Goal: Task Accomplishment & Management: Manage account settings

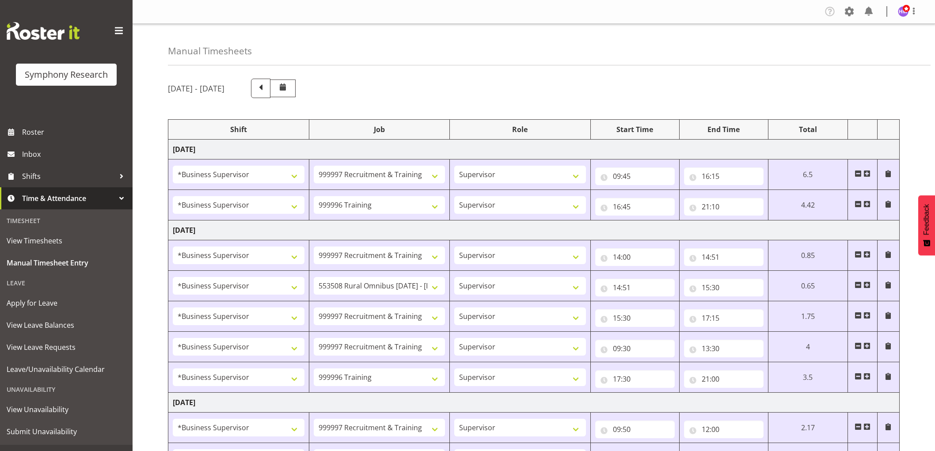
select select "1607"
select select "2379"
select select "1607"
select select "757"
select select "1607"
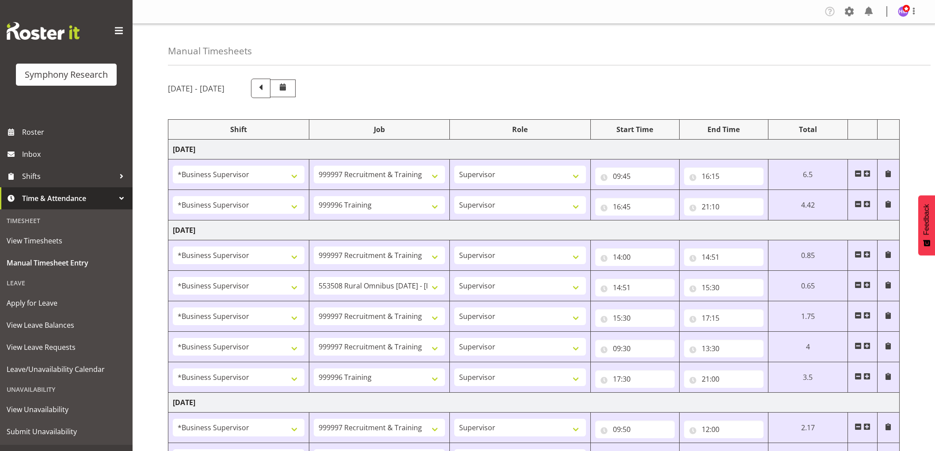
select select "2379"
select select "1607"
select select "10536"
select select "1607"
select select "2379"
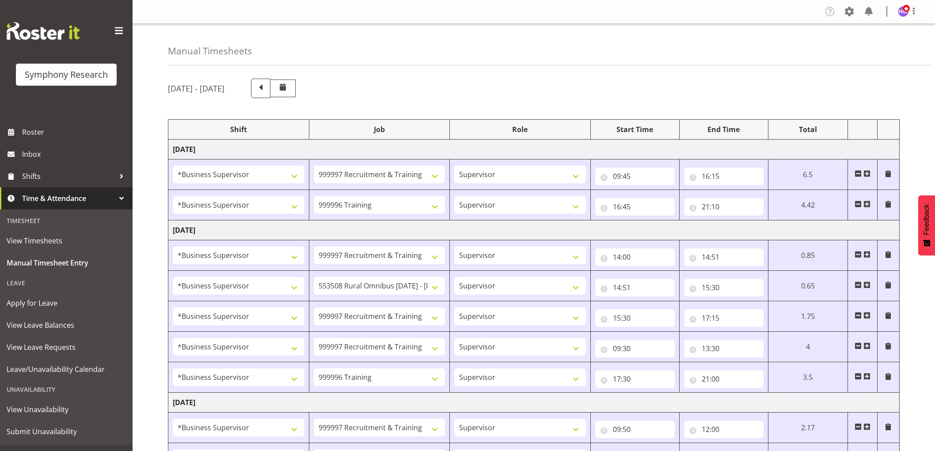
select select "1607"
select select "2379"
select select "1607"
select select "757"
select select "1607"
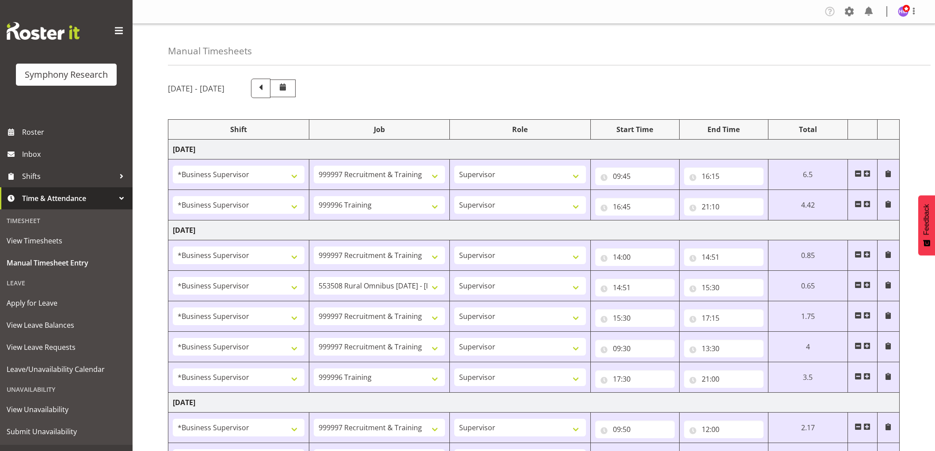
select select "2379"
select select "1607"
select select "10536"
select select "1607"
select select "2379"
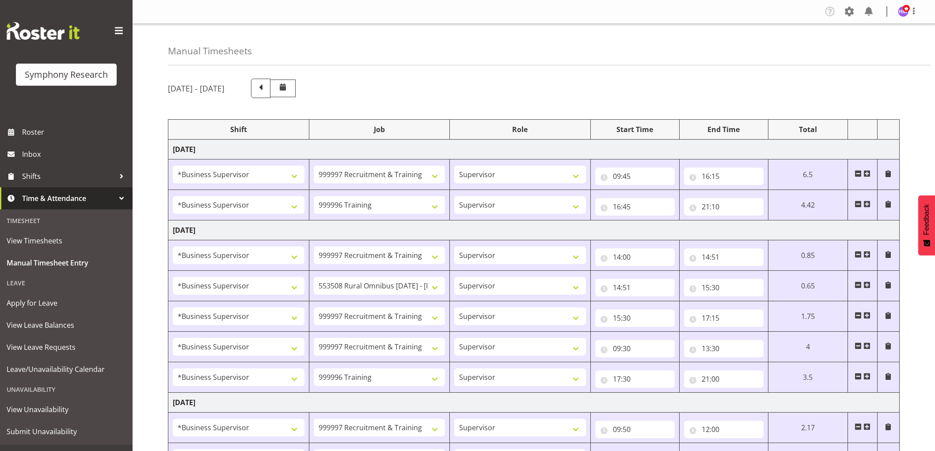
select select "1607"
select select "2379"
select select "1607"
select select "10536"
select select "1607"
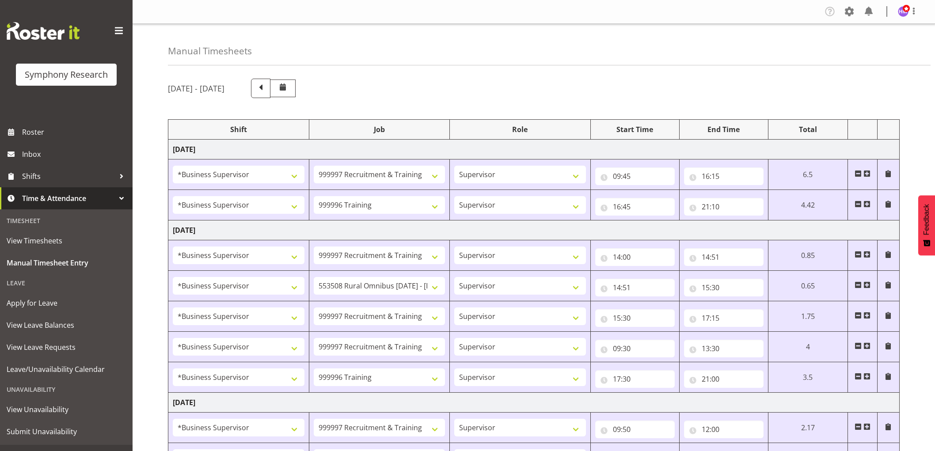
select select "10242"
select select "1607"
select select "743"
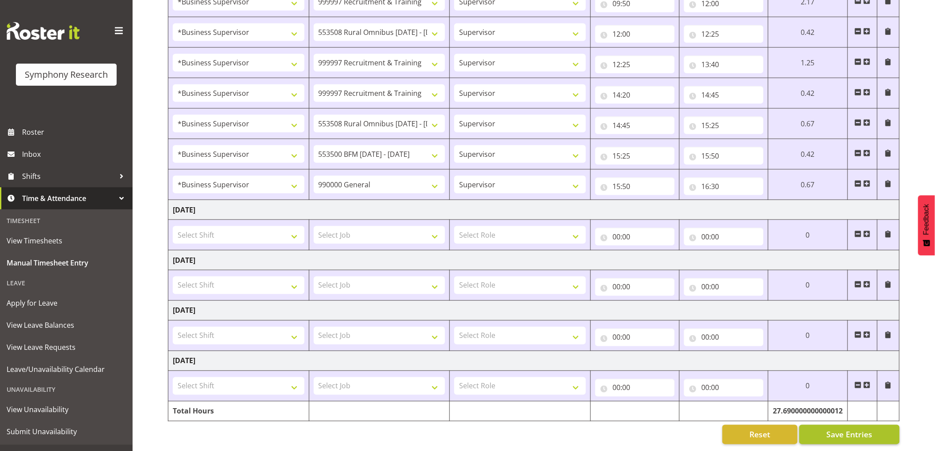
scroll to position [435, 0]
click at [855, 429] on span "Save Entries" at bounding box center [850, 434] width 46 height 11
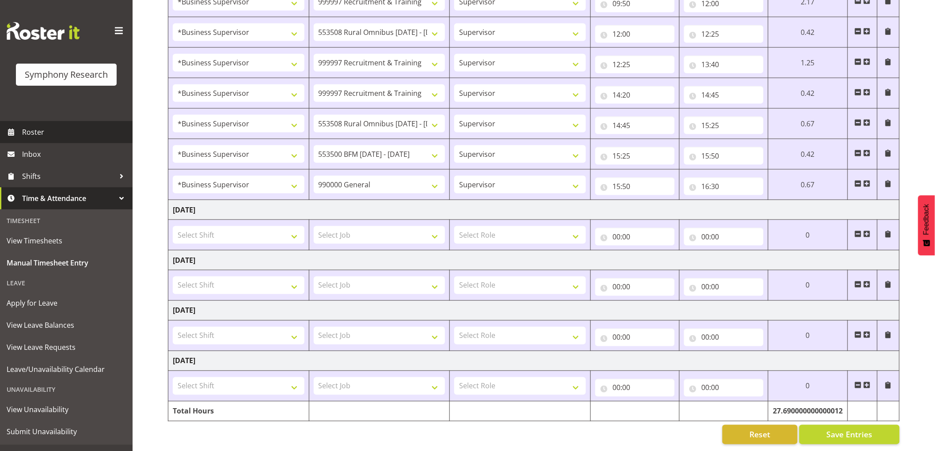
click at [47, 138] on span "Roster" at bounding box center [75, 132] width 106 height 13
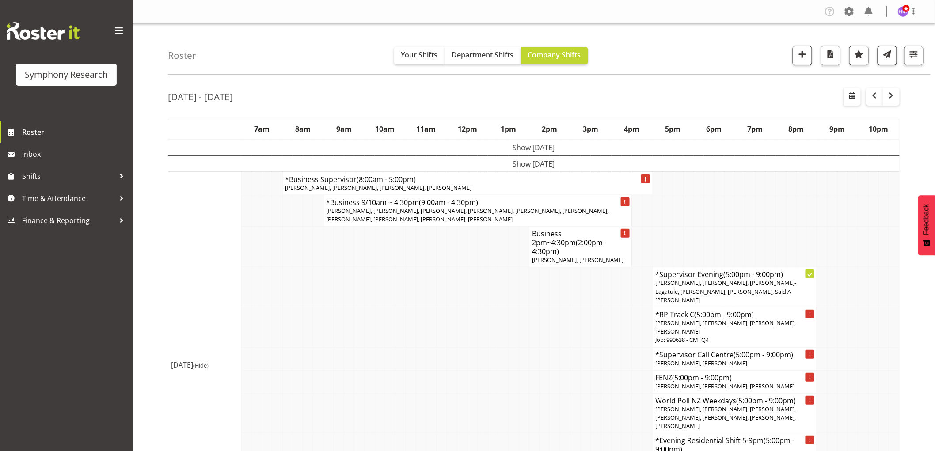
click at [545, 146] on td "Show Mon 18th Aug 2025" at bounding box center [534, 147] width 732 height 17
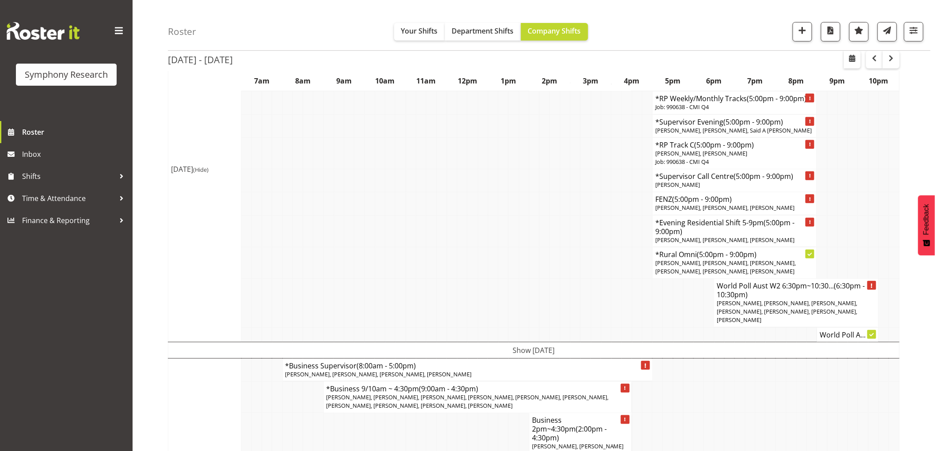
scroll to position [147, 0]
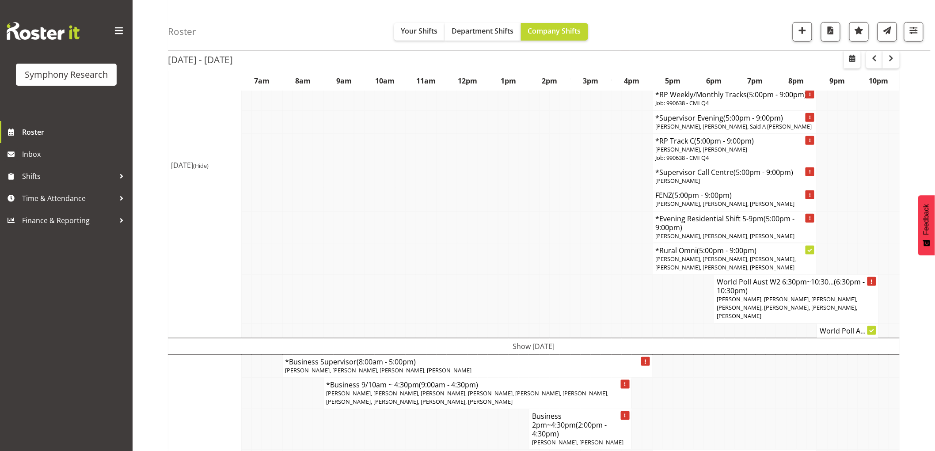
drag, startPoint x: 513, startPoint y: 324, endPoint x: 409, endPoint y: 254, distance: 125.2
click at [513, 338] on td "Show Tue 19th Aug 2025" at bounding box center [534, 346] width 732 height 16
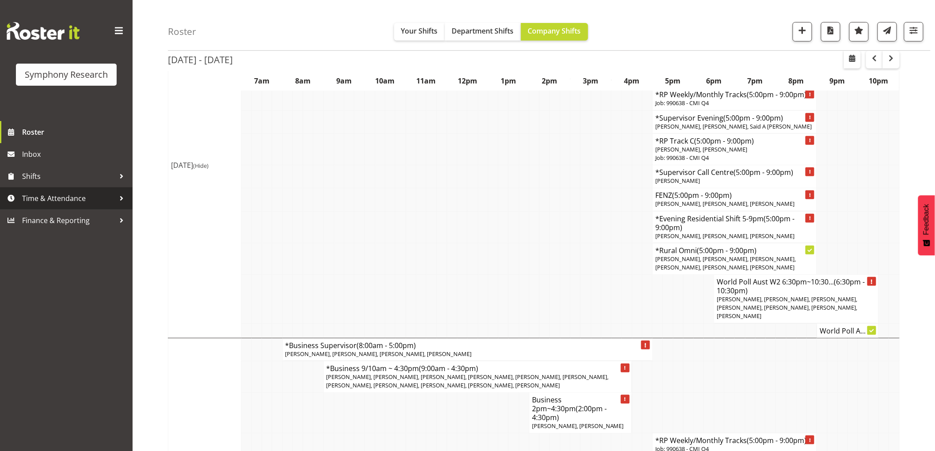
click at [51, 202] on span "Time & Attendance" at bounding box center [68, 198] width 93 height 13
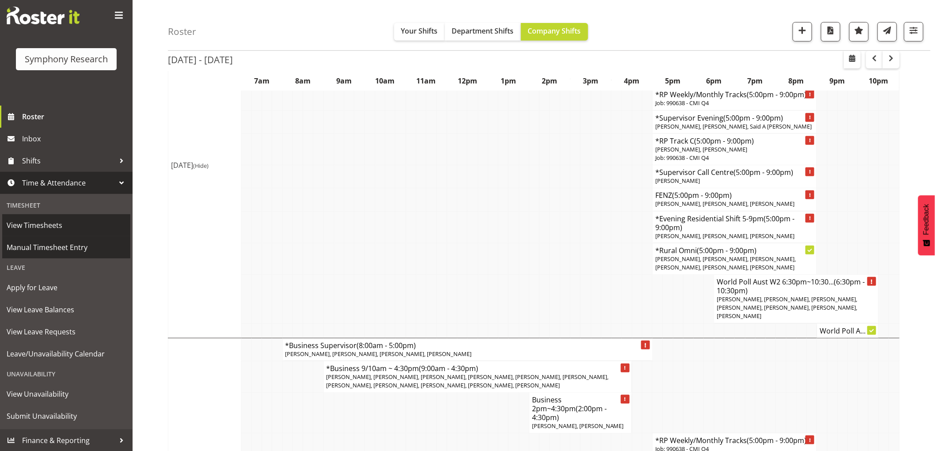
scroll to position [196, 0]
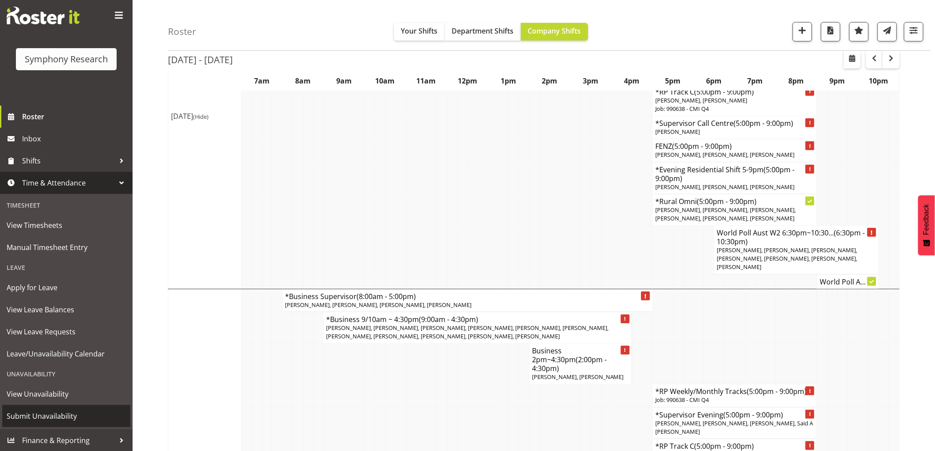
click at [42, 420] on span "Submit Unavailability" at bounding box center [66, 416] width 119 height 13
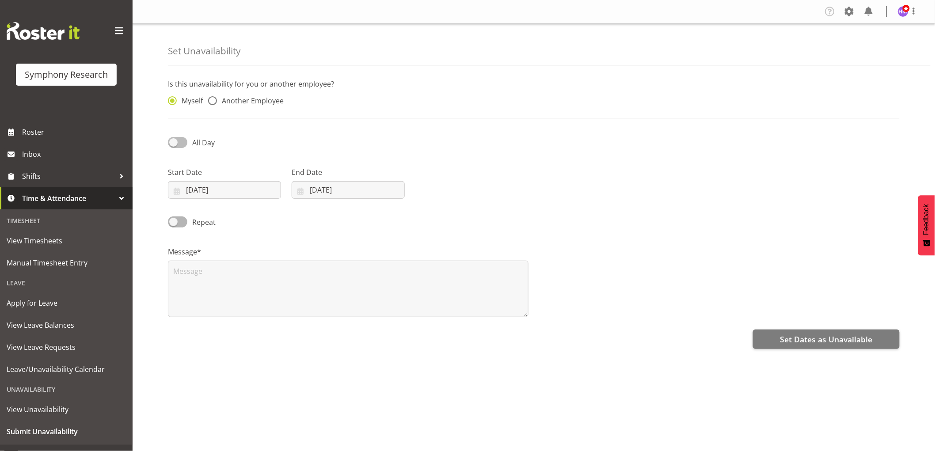
click at [187, 145] on span "All Day" at bounding box center [200, 142] width 27 height 11
click at [174, 145] on input "All Day" at bounding box center [171, 143] width 6 height 6
click at [185, 145] on span at bounding box center [177, 142] width 19 height 11
click at [174, 145] on input "Part Day" at bounding box center [171, 143] width 6 height 6
checkbox input "false"
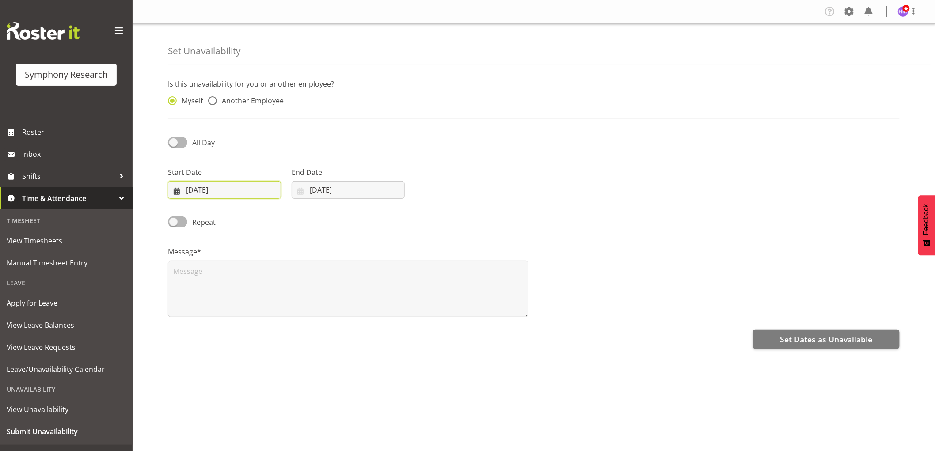
drag, startPoint x: 205, startPoint y: 193, endPoint x: 179, endPoint y: 198, distance: 27.1
click at [204, 193] on input "20/08/2025" at bounding box center [224, 190] width 113 height 18
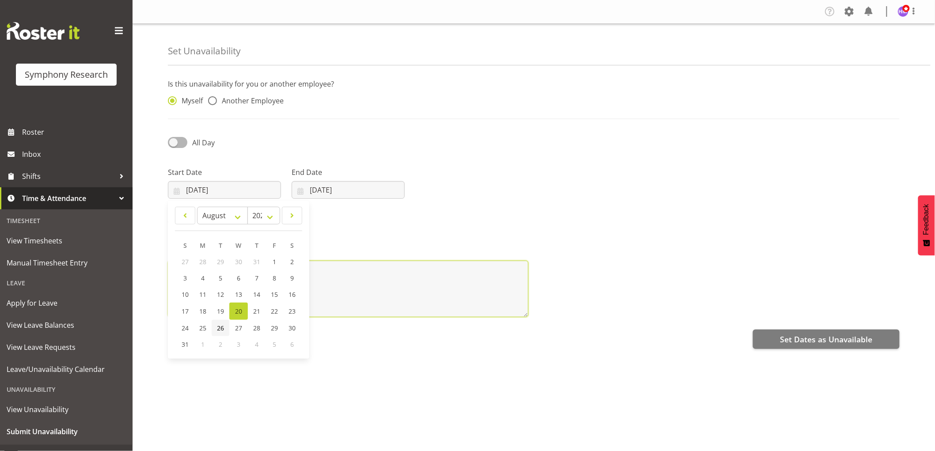
type textarea "https://go.rosterit.co.nz/unavailability/create#"
click at [222, 329] on span "26" at bounding box center [220, 328] width 7 height 8
type input "26/08/2025"
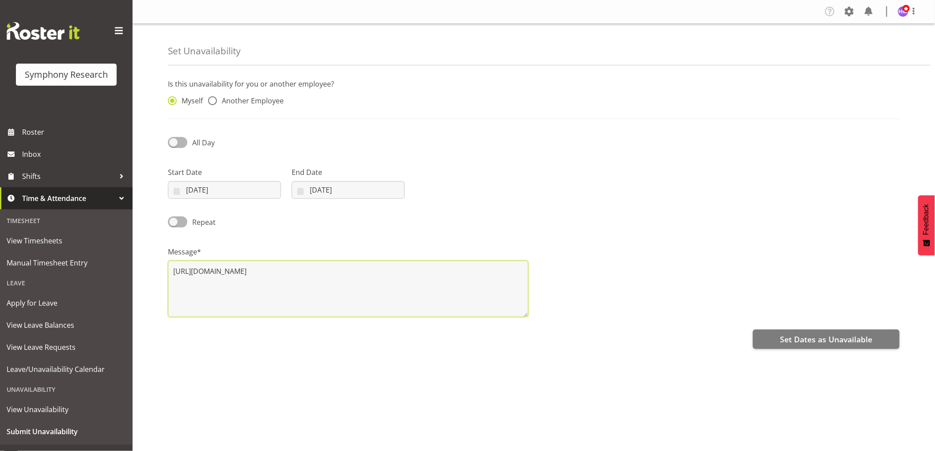
click at [341, 276] on textarea "https://go.rosterit.co.nz/unavailability/create#" at bounding box center [348, 289] width 361 height 57
click at [341, 275] on textarea "https://go.rosterit.co.nz/unavailability/create#" at bounding box center [348, 289] width 361 height 57
type textarea "h"
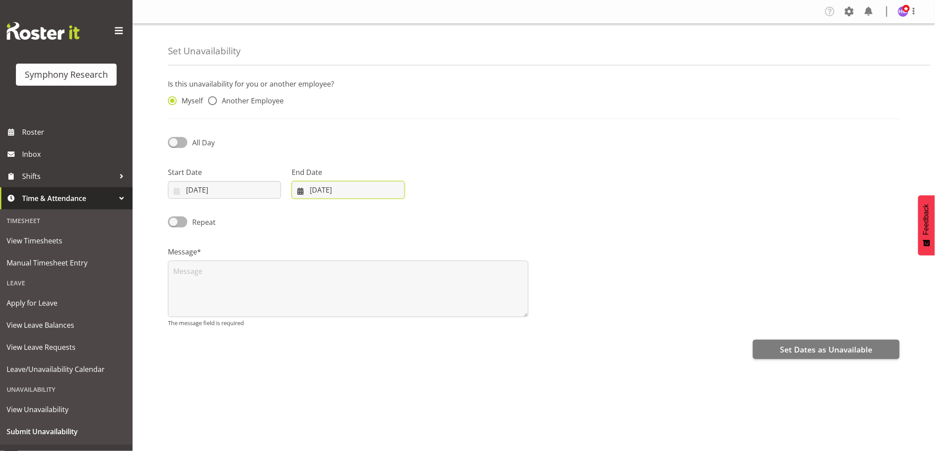
click at [319, 188] on input "20/08/2025" at bounding box center [348, 190] width 113 height 18
click at [346, 329] on span "26" at bounding box center [344, 328] width 7 height 8
click at [323, 191] on input "26/08/2025" at bounding box center [348, 190] width 113 height 18
click at [363, 334] on link "27" at bounding box center [362, 328] width 19 height 16
type input "27/08/2025"
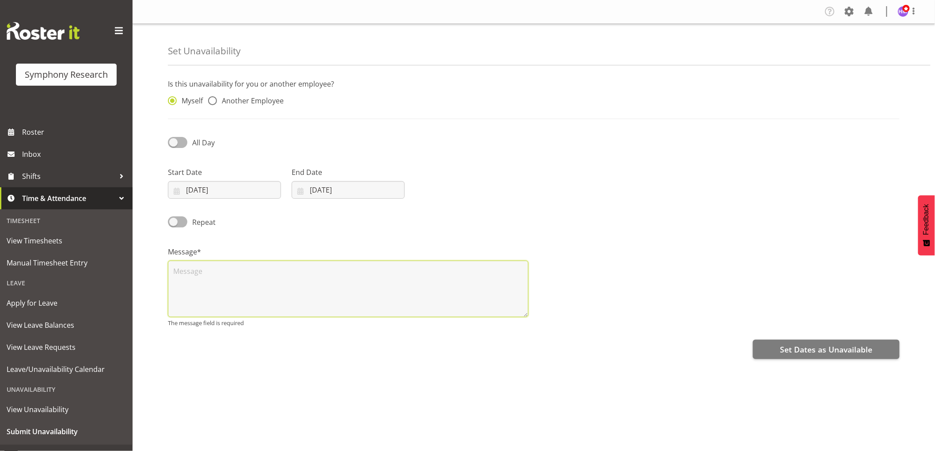
click at [351, 295] on textarea at bounding box center [348, 289] width 361 height 57
type textarea "a"
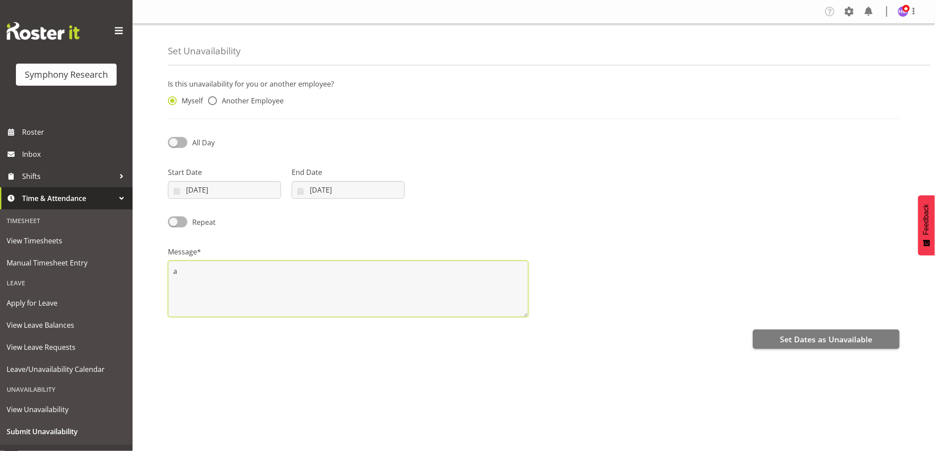
drag, startPoint x: 348, startPoint y: 283, endPoint x: 46, endPoint y: 277, distance: 302.4
click at [46, 277] on div "Symphony Research Roster Inbox Shifts Time & Attendance Timesheet View Timeshee…" at bounding box center [467, 225] width 935 height 451
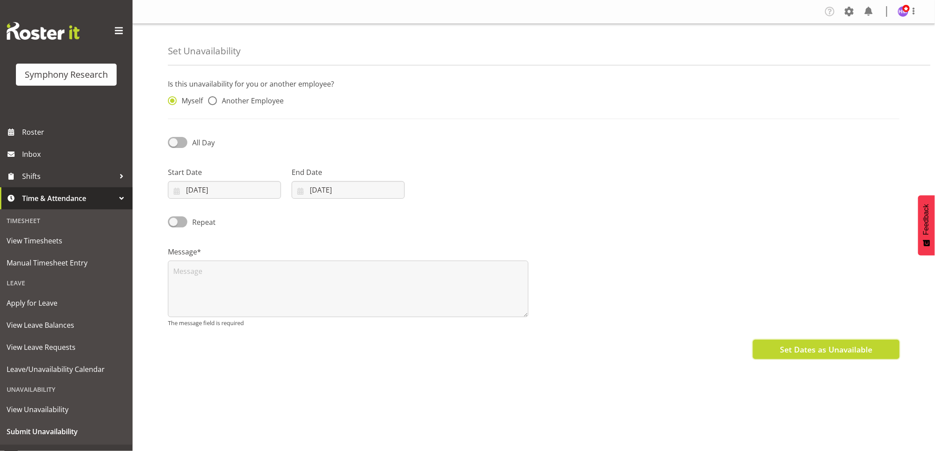
click at [837, 352] on span "Set Dates as Unavailable" at bounding box center [826, 349] width 92 height 11
click at [810, 354] on span "Set Dates as Unavailable" at bounding box center [826, 349] width 92 height 11
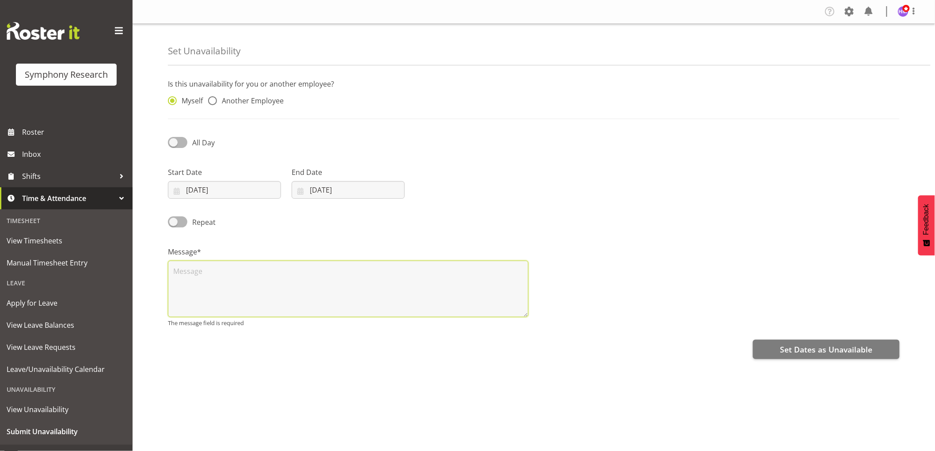
click at [302, 282] on textarea at bounding box center [348, 289] width 361 height 57
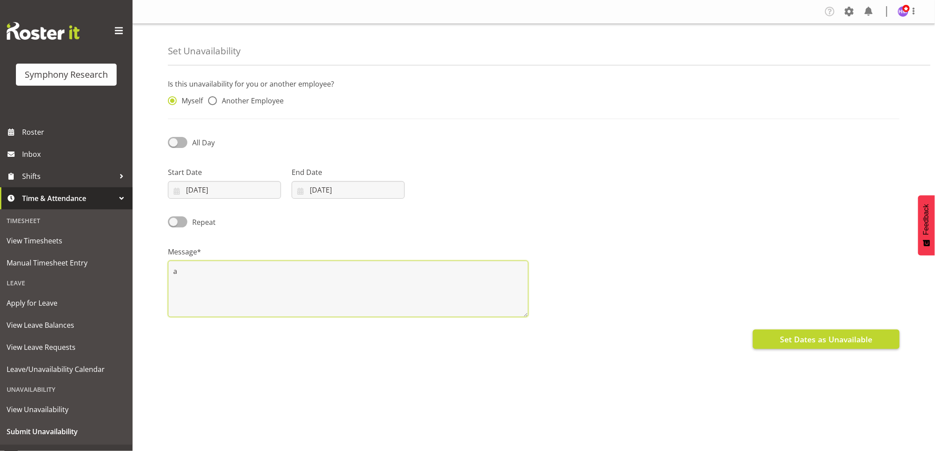
type textarea "a"
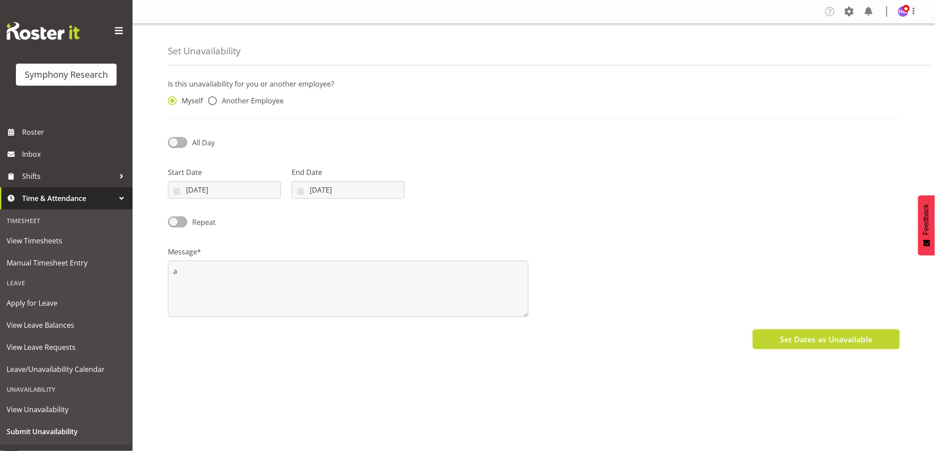
click at [789, 333] on button "Set Dates as Unavailable" at bounding box center [826, 339] width 147 height 19
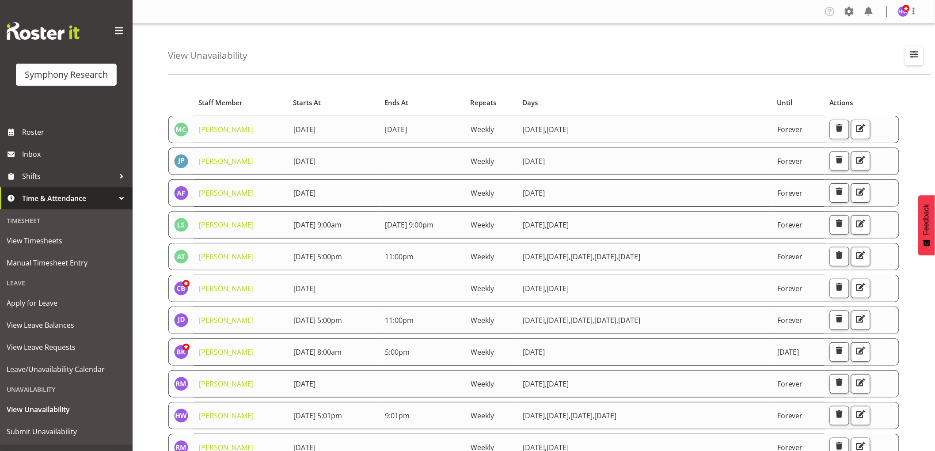
click at [909, 60] on span "button" at bounding box center [914, 54] width 11 height 11
click at [830, 96] on input "text" at bounding box center [857, 97] width 118 height 18
type input "hitesh"
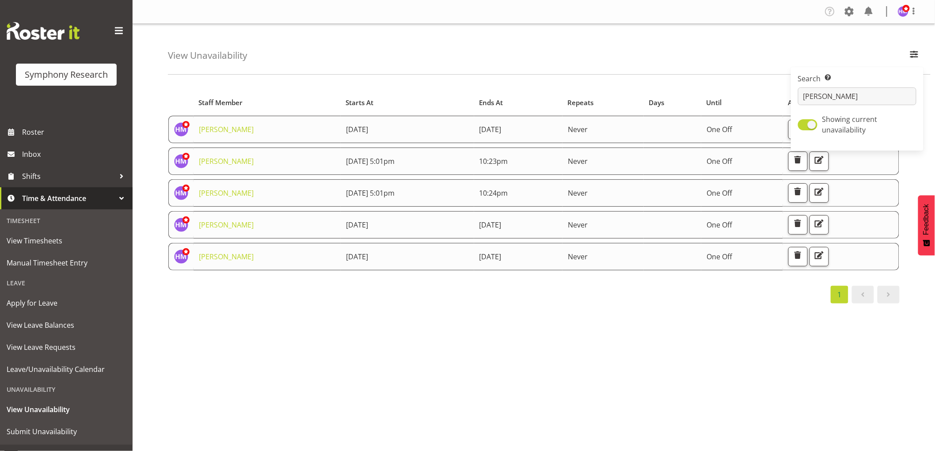
click at [486, 364] on div "Starts At Staff Member Starts At Ends At Repeats Days Until Actions Hitesh Maka…" at bounding box center [551, 258] width 767 height 354
drag, startPoint x: 333, startPoint y: 265, endPoint x: 378, endPoint y: 266, distance: 44.7
click at [378, 266] on tr "Hitesh Makan 26th August 2025 27th August 2025 Never One Off" at bounding box center [533, 256] width 731 height 27
click at [378, 266] on td "26th August 2025" at bounding box center [408, 256] width 134 height 27
drag, startPoint x: 463, startPoint y: 263, endPoint x: 588, endPoint y: 263, distance: 124.7
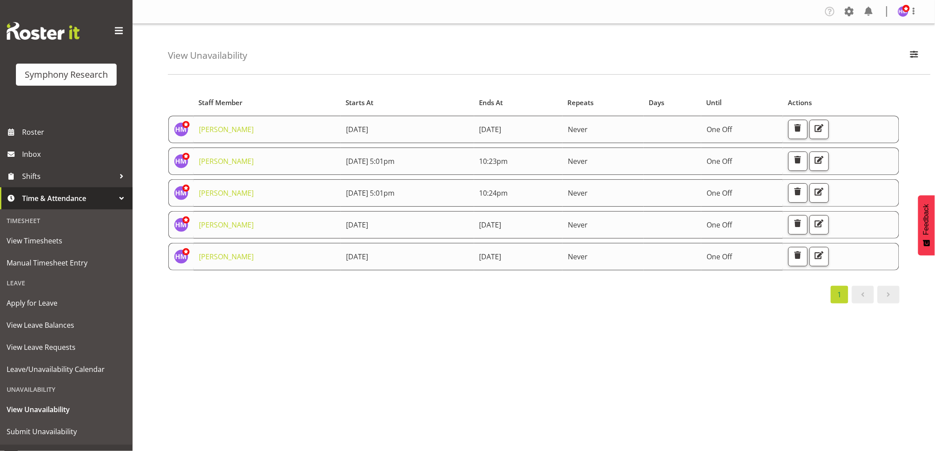
click at [588, 263] on tr "Hitesh Makan 26th August 2025 27th August 2025 Never One Off" at bounding box center [533, 256] width 731 height 27
click at [804, 255] on span "button" at bounding box center [797, 255] width 11 height 11
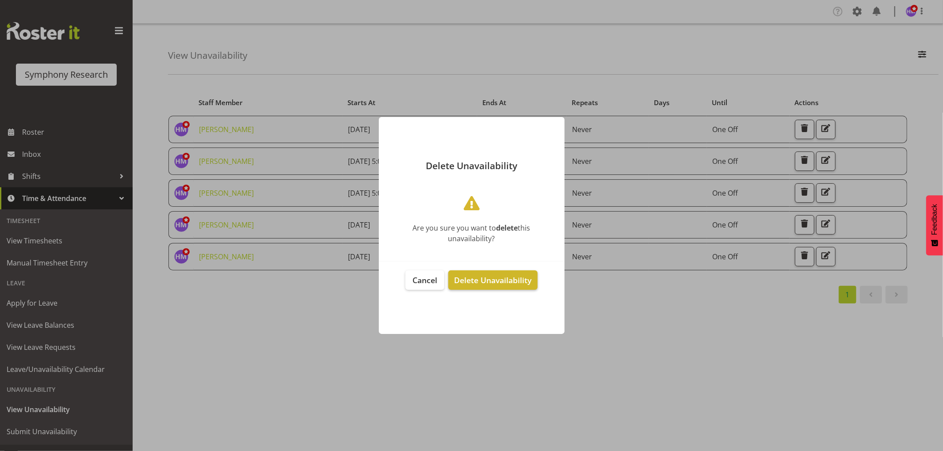
click at [498, 283] on span "Delete Unavailability" at bounding box center [492, 280] width 77 height 11
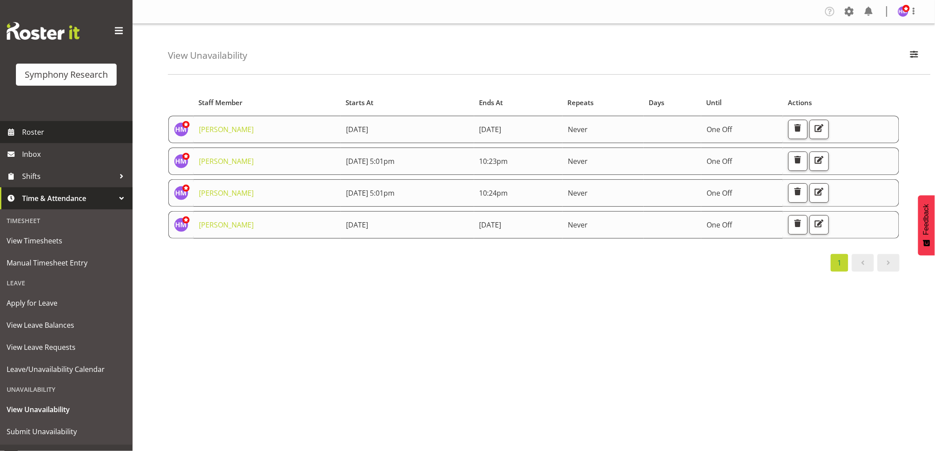
click at [44, 134] on span "Roster" at bounding box center [75, 132] width 106 height 13
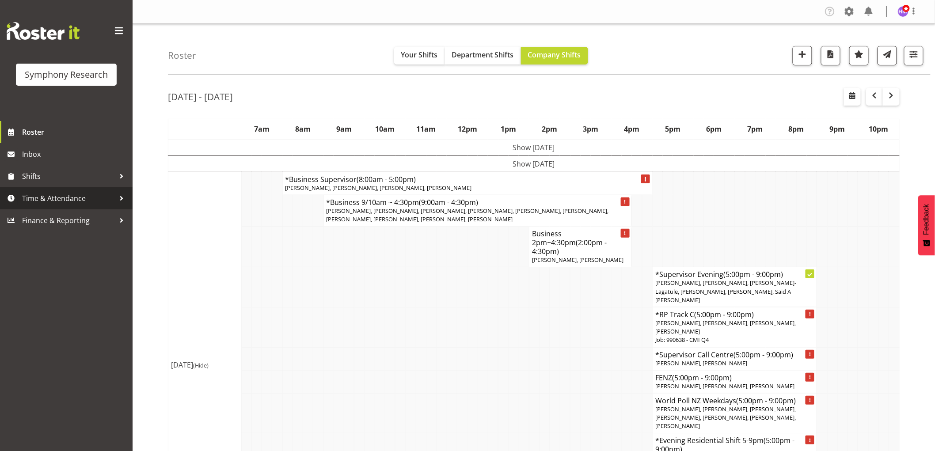
click at [58, 205] on link "Time & Attendance" at bounding box center [66, 198] width 133 height 22
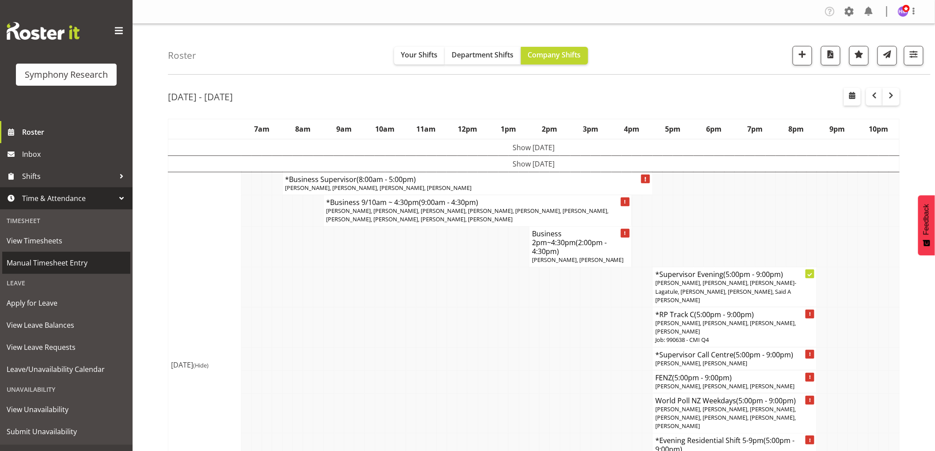
click at [57, 266] on span "Manual Timesheet Entry" at bounding box center [66, 262] width 119 height 13
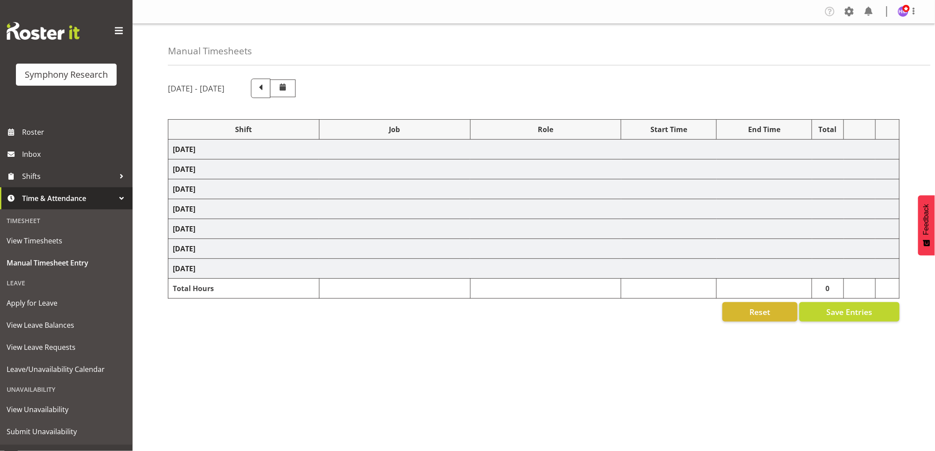
select select "1607"
select select "2379"
select select "1607"
select select "757"
select select "1607"
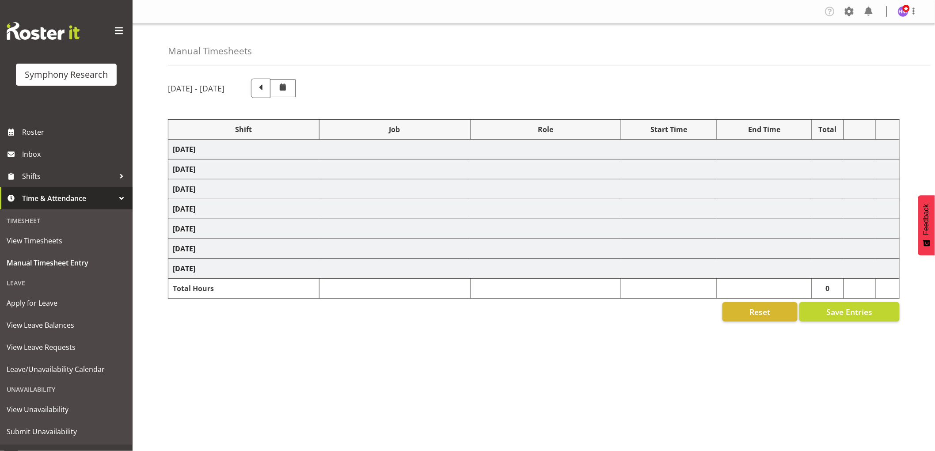
select select "2379"
select select "1607"
select select "10536"
select select "1607"
select select "2379"
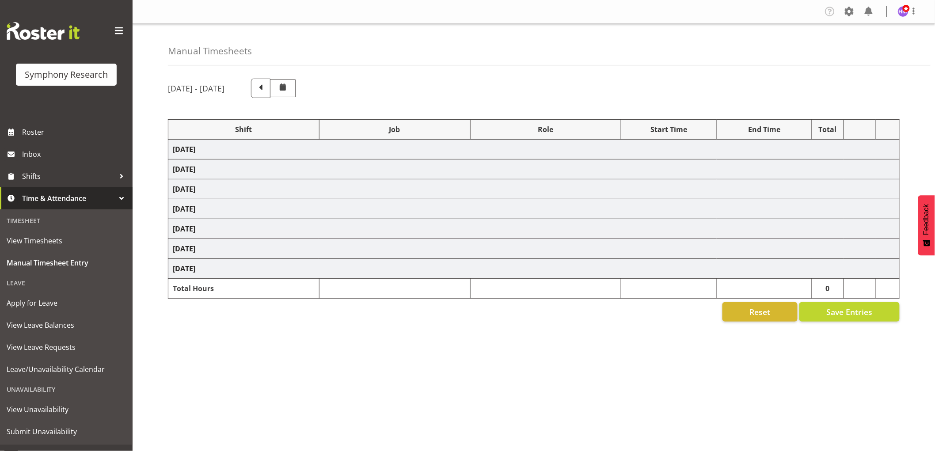
select select "1607"
select select "2379"
select select "1607"
select select "757"
select select "1607"
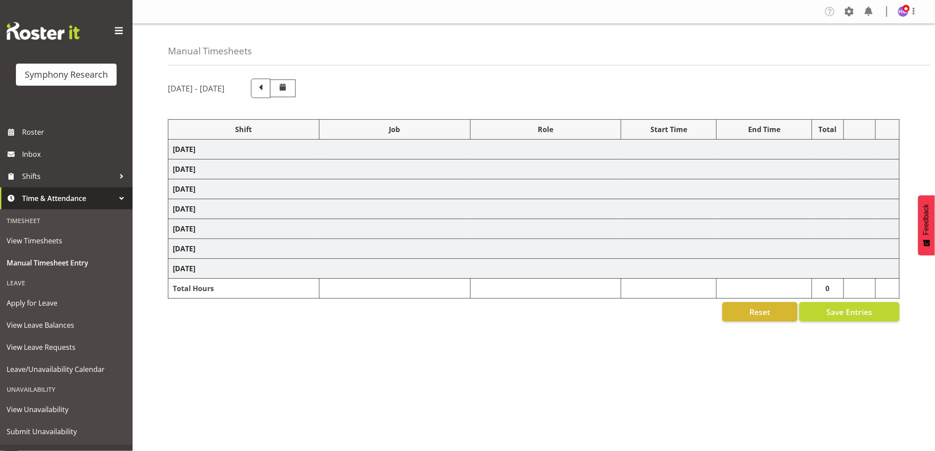
select select "2379"
select select "1607"
select select "10536"
select select "1607"
select select "2379"
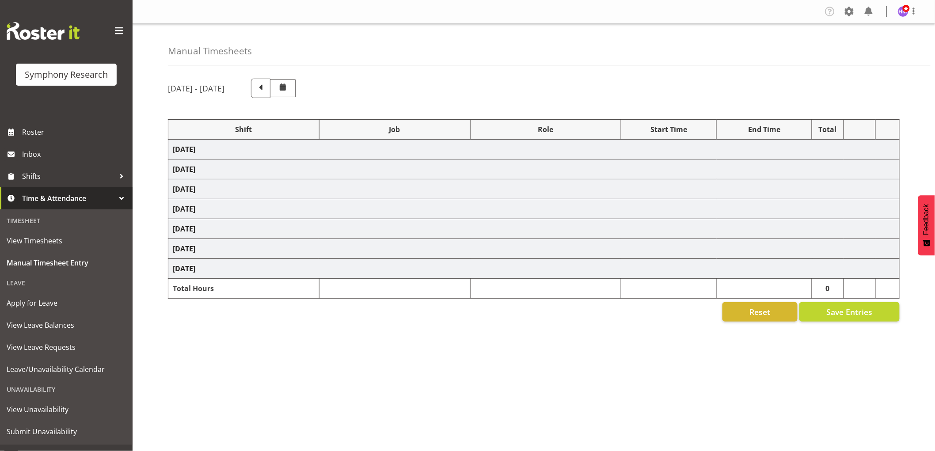
select select "1607"
select select "2379"
select select "1607"
select select "10536"
select select "1607"
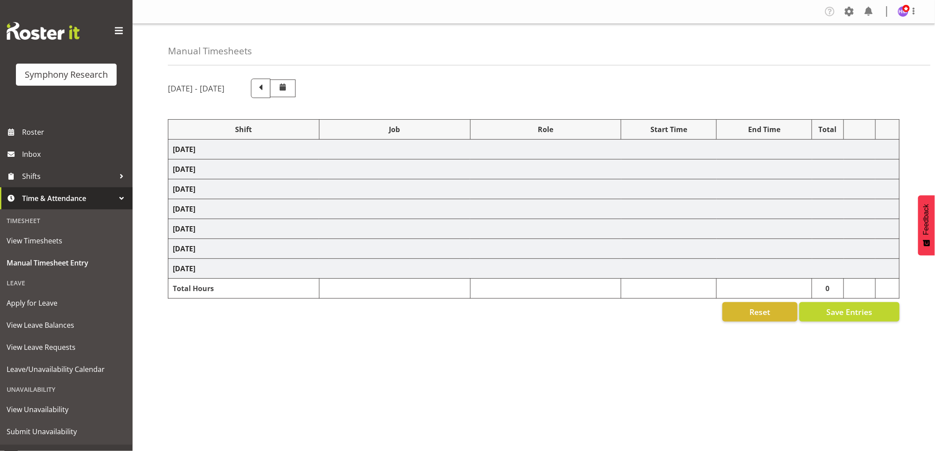
select select "10242"
select select "1607"
select select "743"
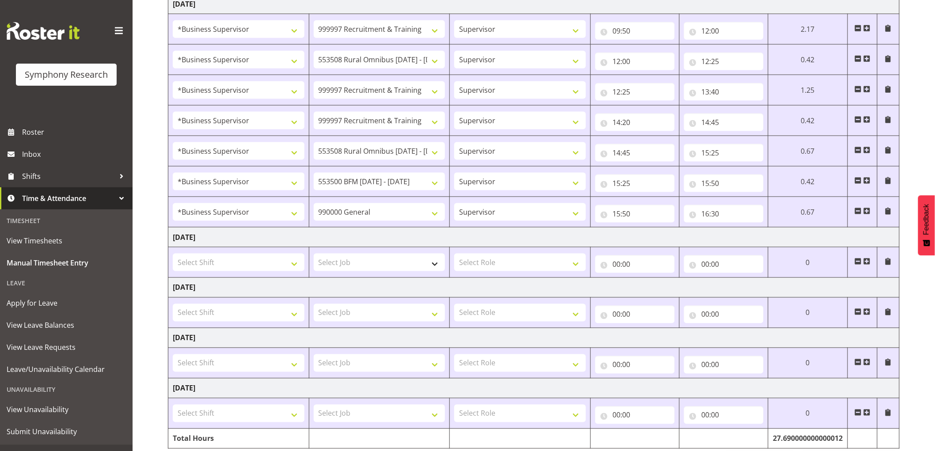
scroll to position [466, 0]
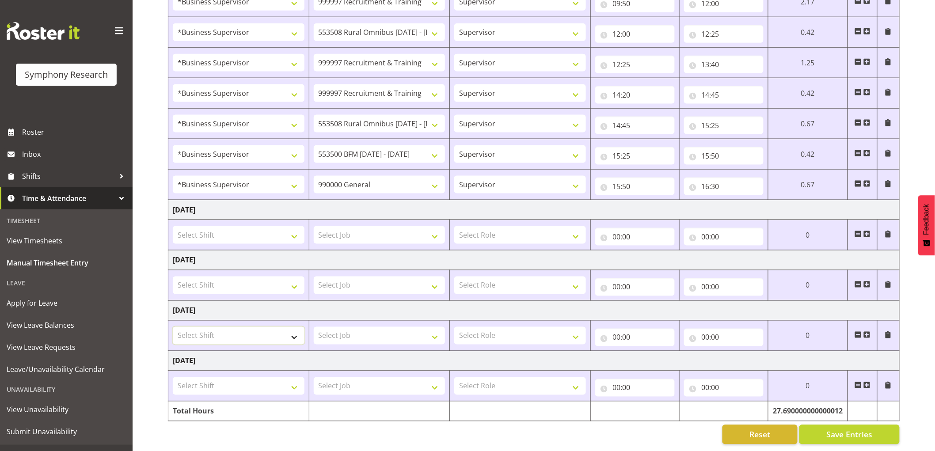
click at [218, 327] on select "Select Shift !!Project Briefing (Job to be assigned) !!Weekend Residential (Ros…" at bounding box center [239, 336] width 132 height 18
select select "80467"
click at [173, 327] on select "Select Shift !!Project Briefing (Job to be assigned) !!Weekend Residential (Ros…" at bounding box center [239, 336] width 132 height 18
click at [337, 329] on select "Select Job 550060 IF Admin 553492 World Poll Aus Wave 2 Main 2025 553493 World …" at bounding box center [380, 336] width 132 height 18
select select "7759"
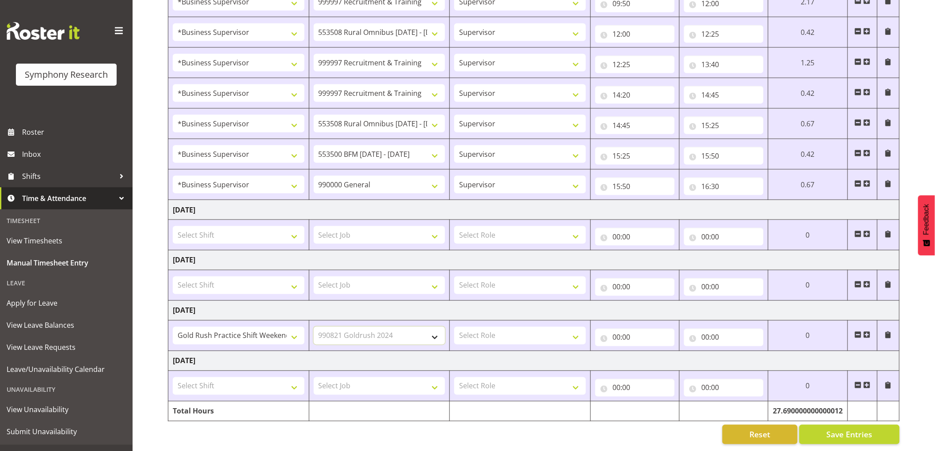
click at [314, 327] on select "Select Job 550060 IF Admin 553492 World Poll Aus Wave 2 Main 2025 553493 World …" at bounding box center [380, 336] width 132 height 18
click at [503, 334] on select "Select Role Supervisor Interviewing Briefing" at bounding box center [520, 336] width 132 height 18
select select "47"
click at [454, 327] on select "Select Role Supervisor Interviewing Briefing" at bounding box center [520, 336] width 132 height 18
click at [612, 333] on input "00:00" at bounding box center [635, 338] width 80 height 18
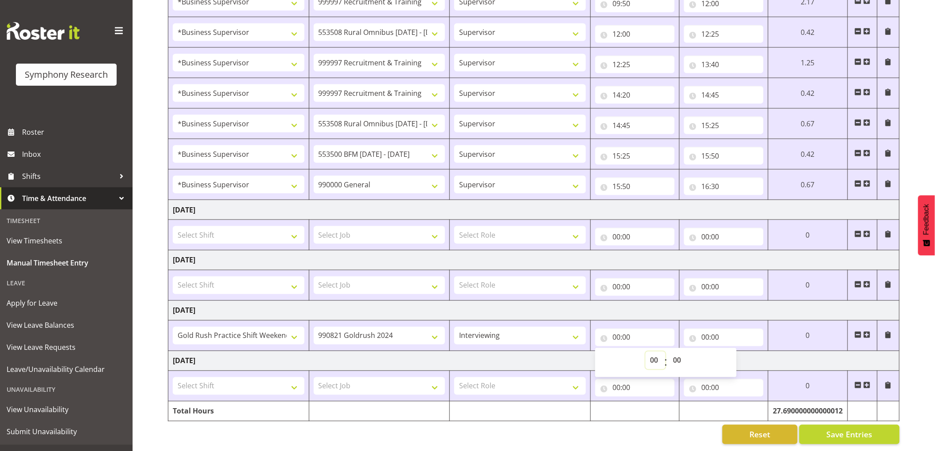
drag, startPoint x: 650, startPoint y: 352, endPoint x: 653, endPoint y: 357, distance: 5.8
click at [650, 352] on select "00 01 02 03 04 05 06 07 08 09 10 11 12 13 14 15 16 17 18 19 20 21 22 23" at bounding box center [656, 361] width 20 height 18
select select "12"
click at [647, 352] on select "00 01 02 03 04 05 06 07 08 09 10 11 12 13 14 15 16 17 18 19 20 21 22 23" at bounding box center [656, 361] width 20 height 18
type input "12:00"
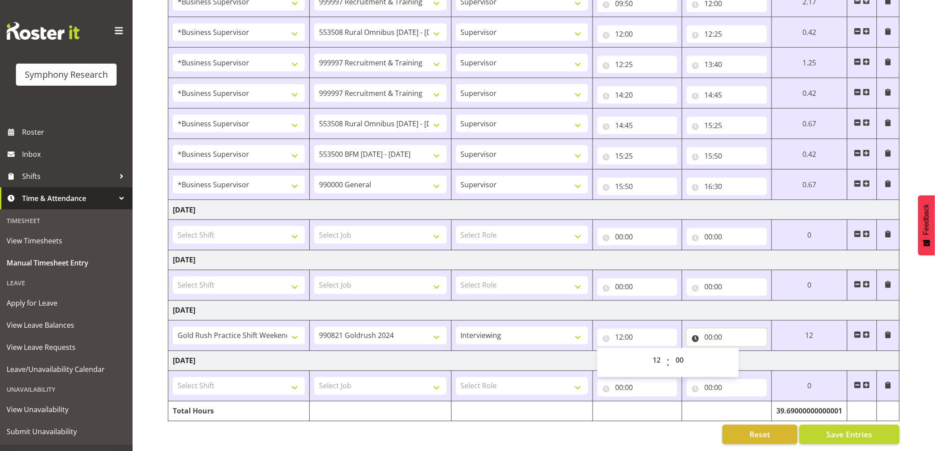
click at [708, 330] on input "00:00" at bounding box center [727, 338] width 80 height 18
click at [745, 354] on select "00 01 02 03 04 05 06 07 08 09 10 11 12 13 14 15 16 17 18 19 20 21 22 23" at bounding box center [747, 361] width 20 height 18
select select "16"
click at [737, 352] on select "00 01 02 03 04 05 06 07 08 09 10 11 12 13 14 15 16 17 18 19 20 21 22 23" at bounding box center [747, 361] width 20 height 18
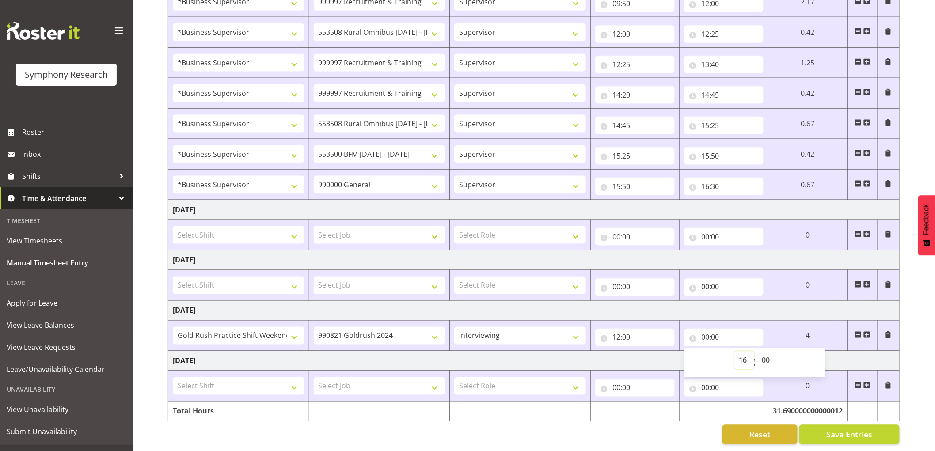
type input "16:00"
click at [559, 371] on td "Select Role Supervisor Interviewing Briefing" at bounding box center [520, 386] width 141 height 31
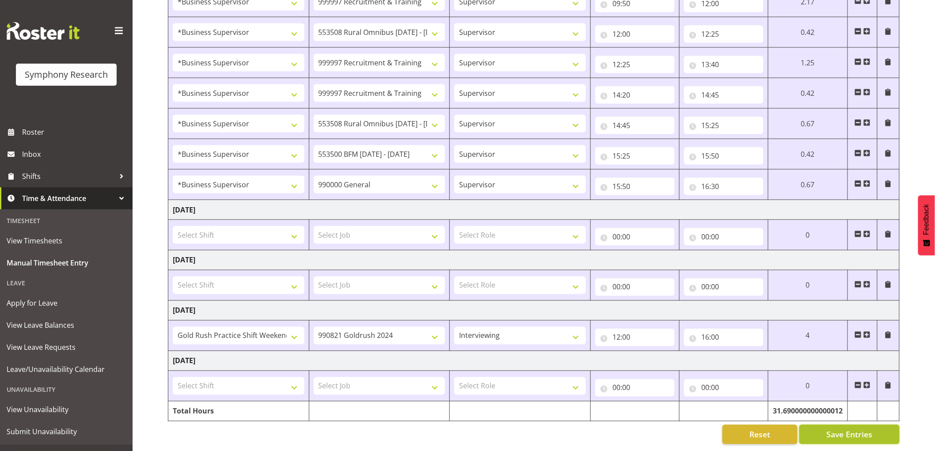
click at [835, 430] on span "Save Entries" at bounding box center [850, 434] width 46 height 11
click at [841, 431] on span "Save Entries" at bounding box center [850, 434] width 46 height 11
click at [859, 332] on span at bounding box center [858, 335] width 7 height 7
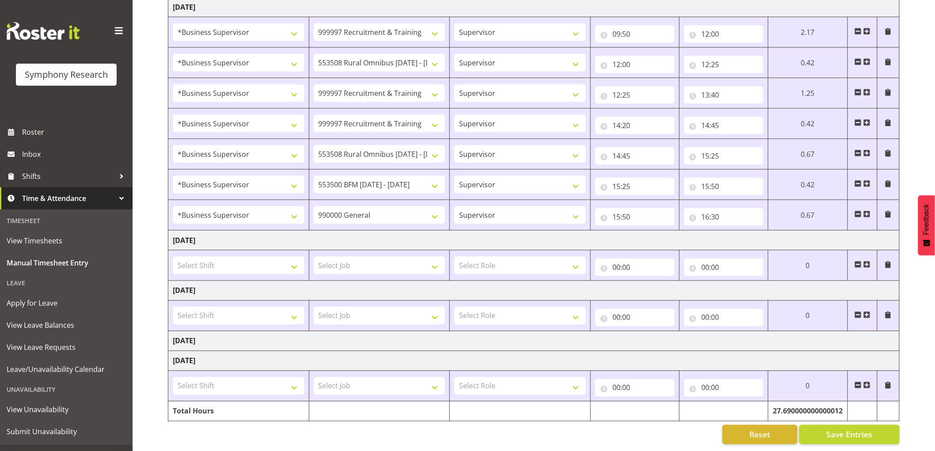
scroll to position [435, 0]
click at [864, 430] on span "Save Entries" at bounding box center [850, 434] width 46 height 11
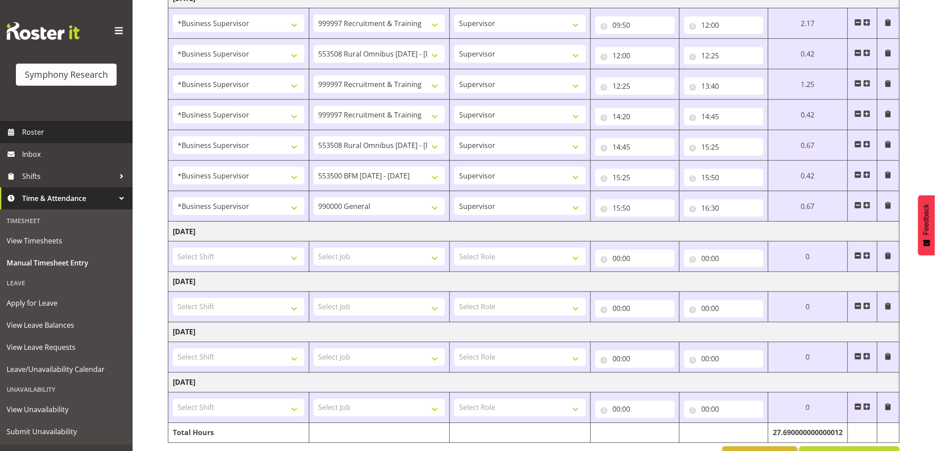
click at [38, 136] on span "Roster" at bounding box center [75, 132] width 106 height 13
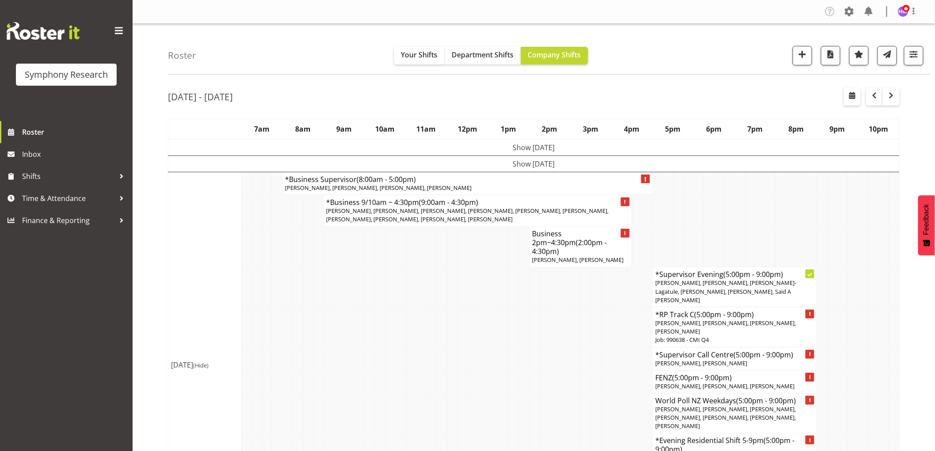
click at [536, 167] on td "Show [DATE]" at bounding box center [534, 164] width 732 height 16
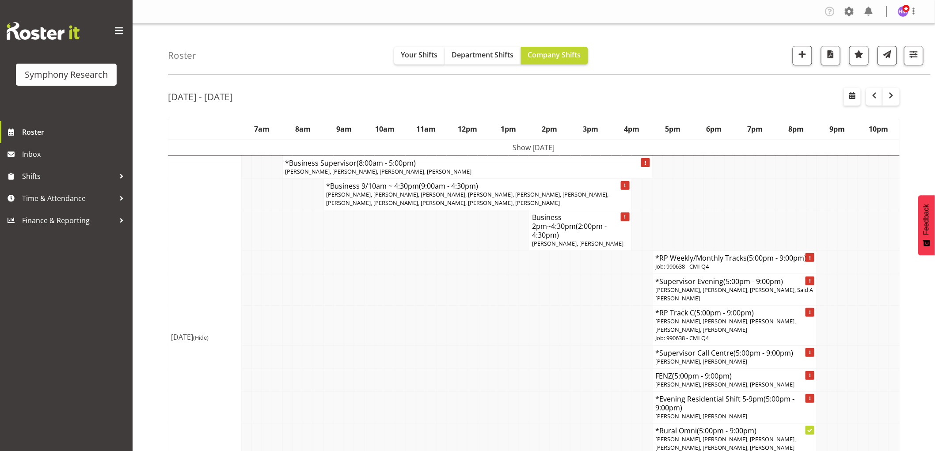
click at [534, 148] on td "Show [DATE]" at bounding box center [534, 147] width 732 height 17
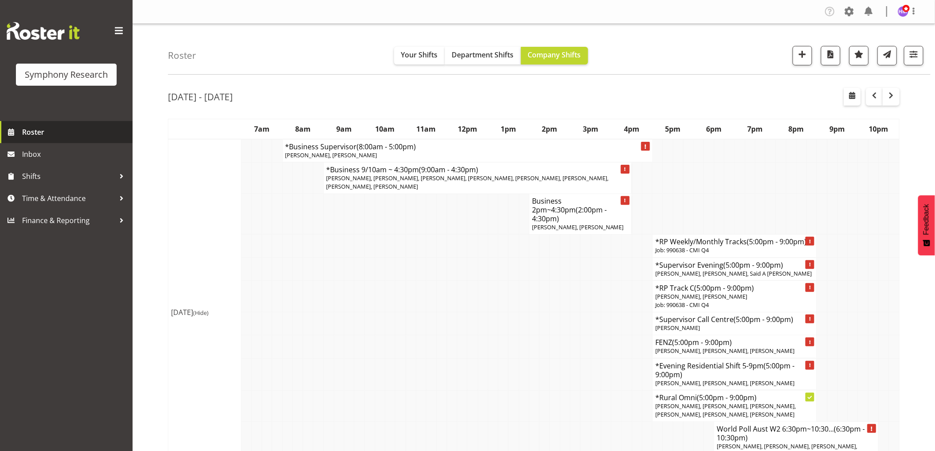
click at [27, 133] on span "Roster" at bounding box center [75, 132] width 106 height 13
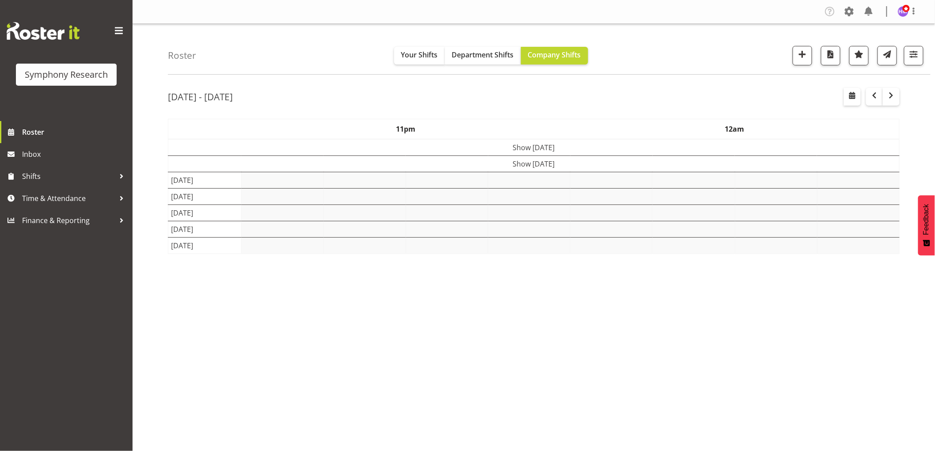
click at [518, 149] on td "Show Mon 18th Aug 2025" at bounding box center [534, 147] width 732 height 17
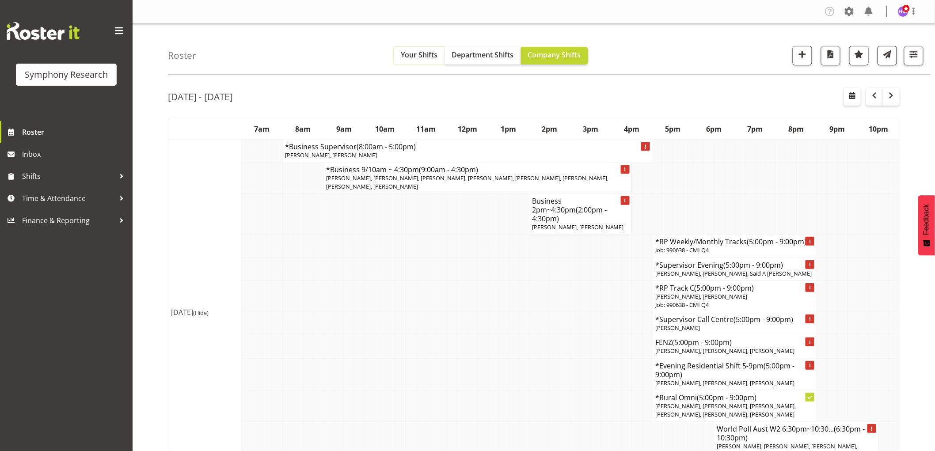
click at [423, 60] on button "Your Shifts" at bounding box center [419, 56] width 51 height 18
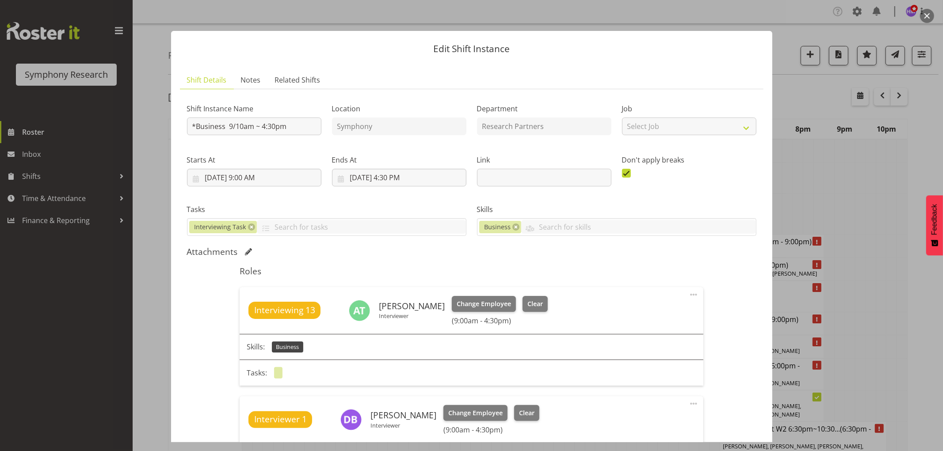
click at [926, 19] on button "button" at bounding box center [927, 16] width 14 height 14
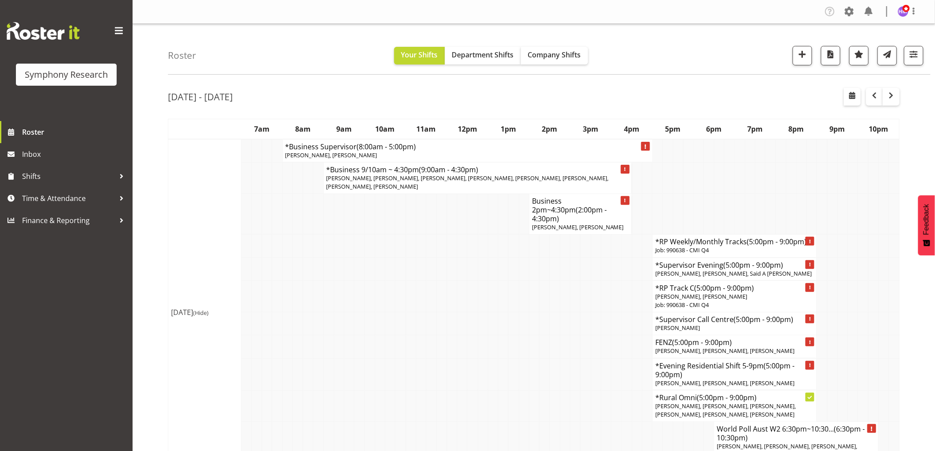
click at [324, 88] on div "Aug 18th - 24th, 2025" at bounding box center [534, 98] width 732 height 20
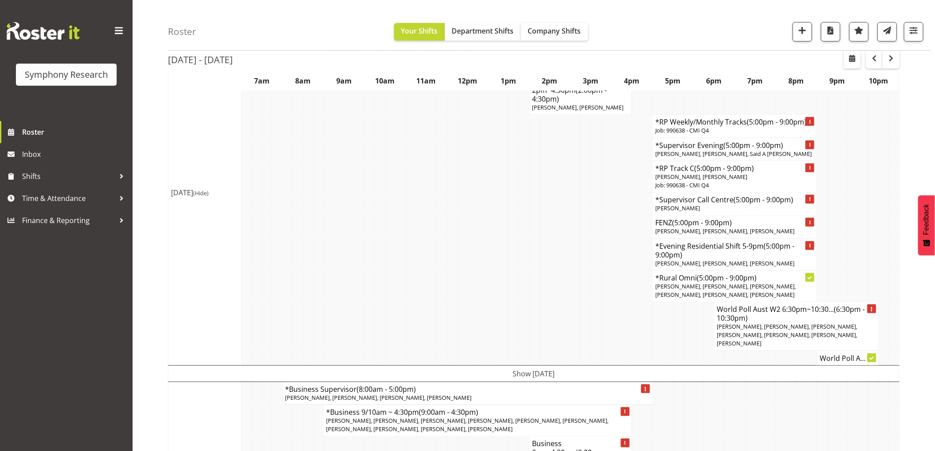
scroll to position [147, 0]
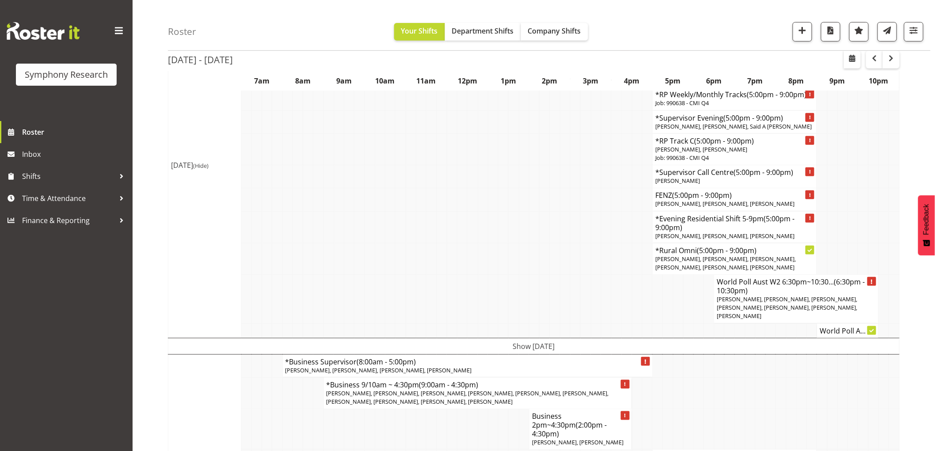
click at [519, 338] on td "Show Tue 19th Aug 2025" at bounding box center [534, 346] width 732 height 16
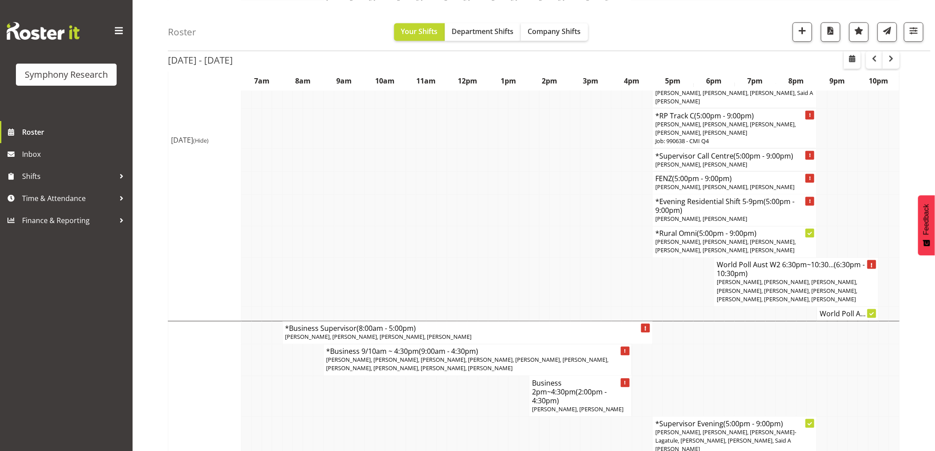
scroll to position [540, 0]
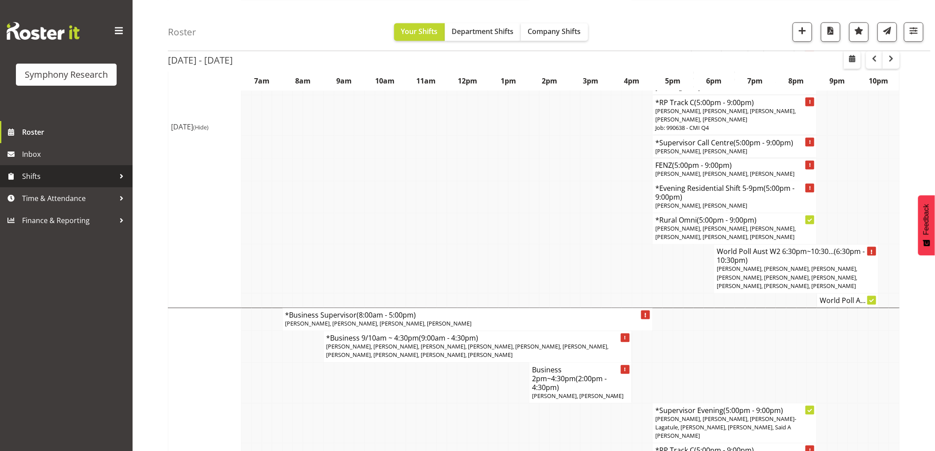
click at [88, 178] on span "Shifts" at bounding box center [68, 176] width 93 height 13
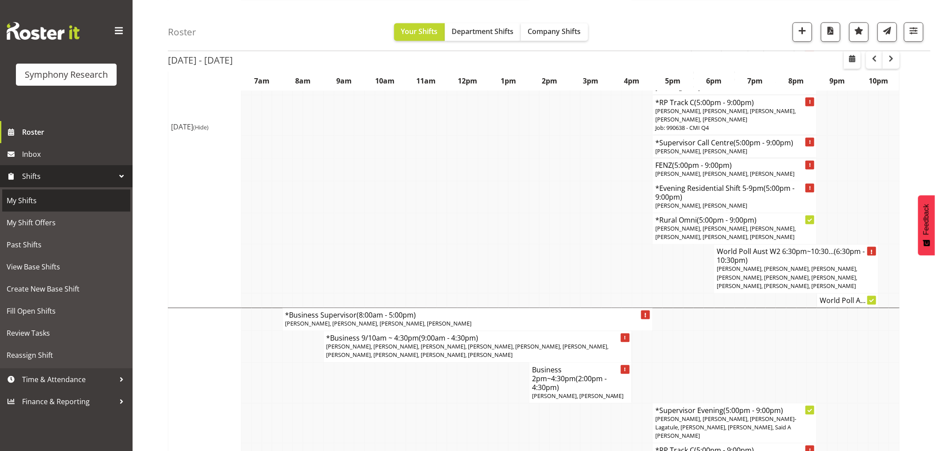
click at [54, 200] on span "My Shifts" at bounding box center [66, 200] width 119 height 13
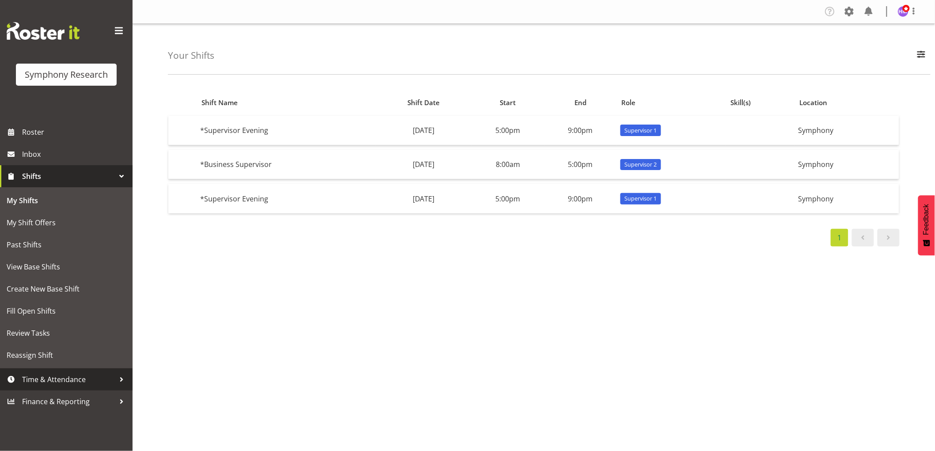
click at [83, 386] on link "Time & Attendance" at bounding box center [66, 380] width 133 height 22
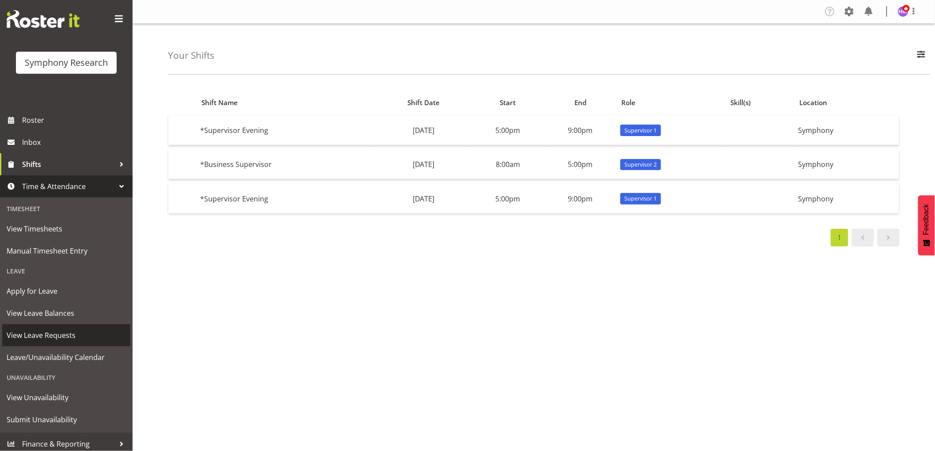
scroll to position [15, 0]
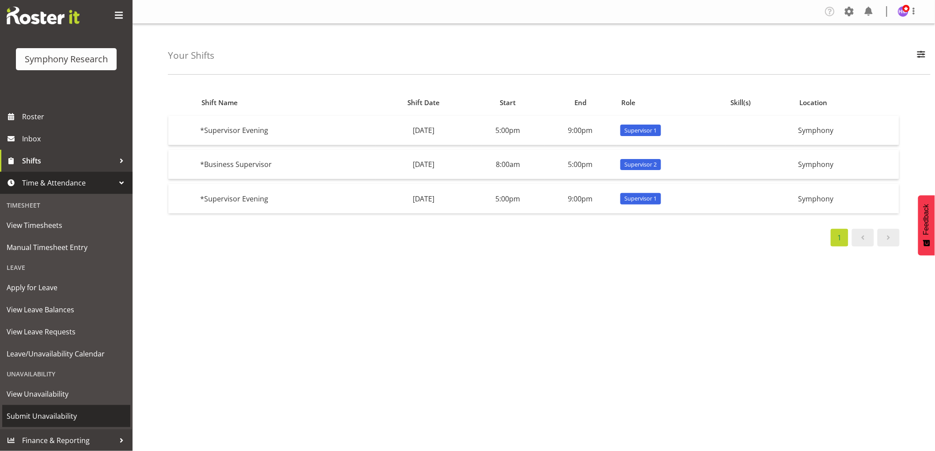
click at [56, 416] on span "Submit Unavailability" at bounding box center [66, 416] width 119 height 13
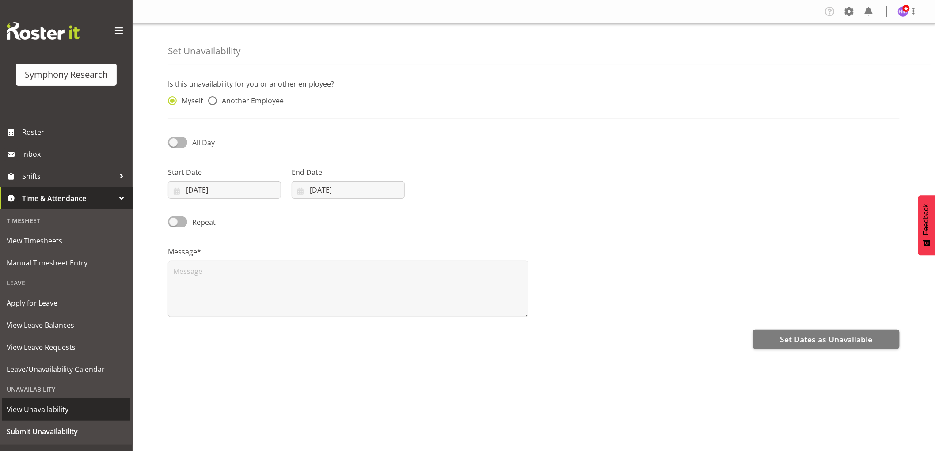
click at [27, 417] on link "View Unavailability" at bounding box center [66, 410] width 128 height 22
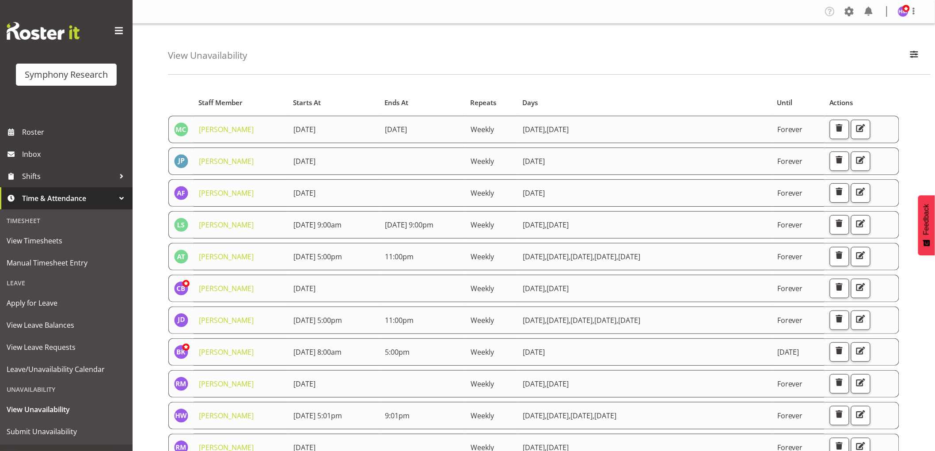
click at [926, 51] on div "View Unavailability Search Search for a particular employee Showing current una…" at bounding box center [549, 49] width 763 height 51
click at [921, 53] on button "button" at bounding box center [914, 55] width 19 height 19
click at [840, 99] on input "text" at bounding box center [857, 97] width 118 height 18
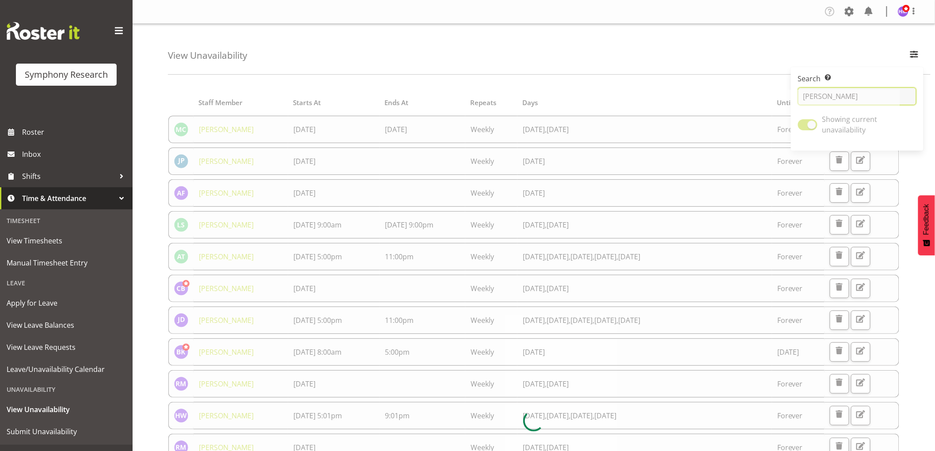
type input "[PERSON_NAME]"
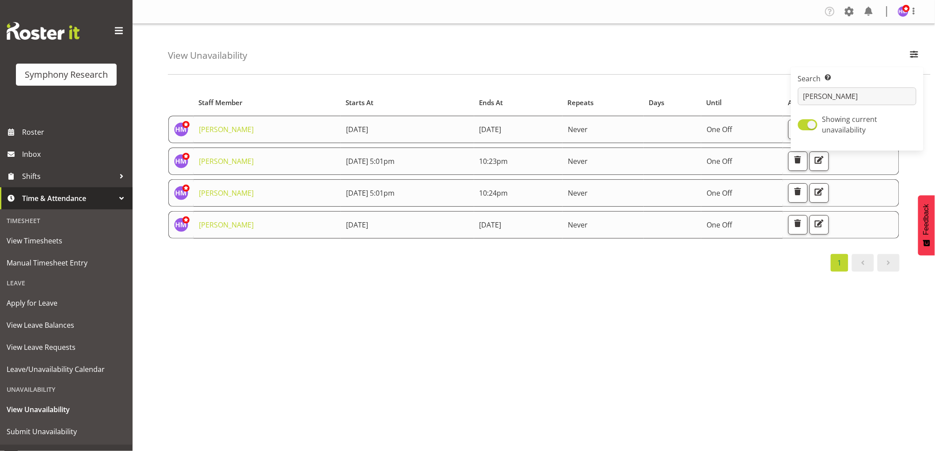
click at [572, 324] on div "Starts At Staff Member Starts At Ends At Repeats Days Until Actions [PERSON_NAM…" at bounding box center [551, 258] width 767 height 354
drag, startPoint x: 640, startPoint y: 346, endPoint x: 621, endPoint y: 347, distance: 19.0
click at [640, 346] on div "Starts At Staff Member Starts At Ends At Repeats Days Until Actions [PERSON_NAM…" at bounding box center [551, 258] width 767 height 354
